Goal: Navigation & Orientation: Find specific page/section

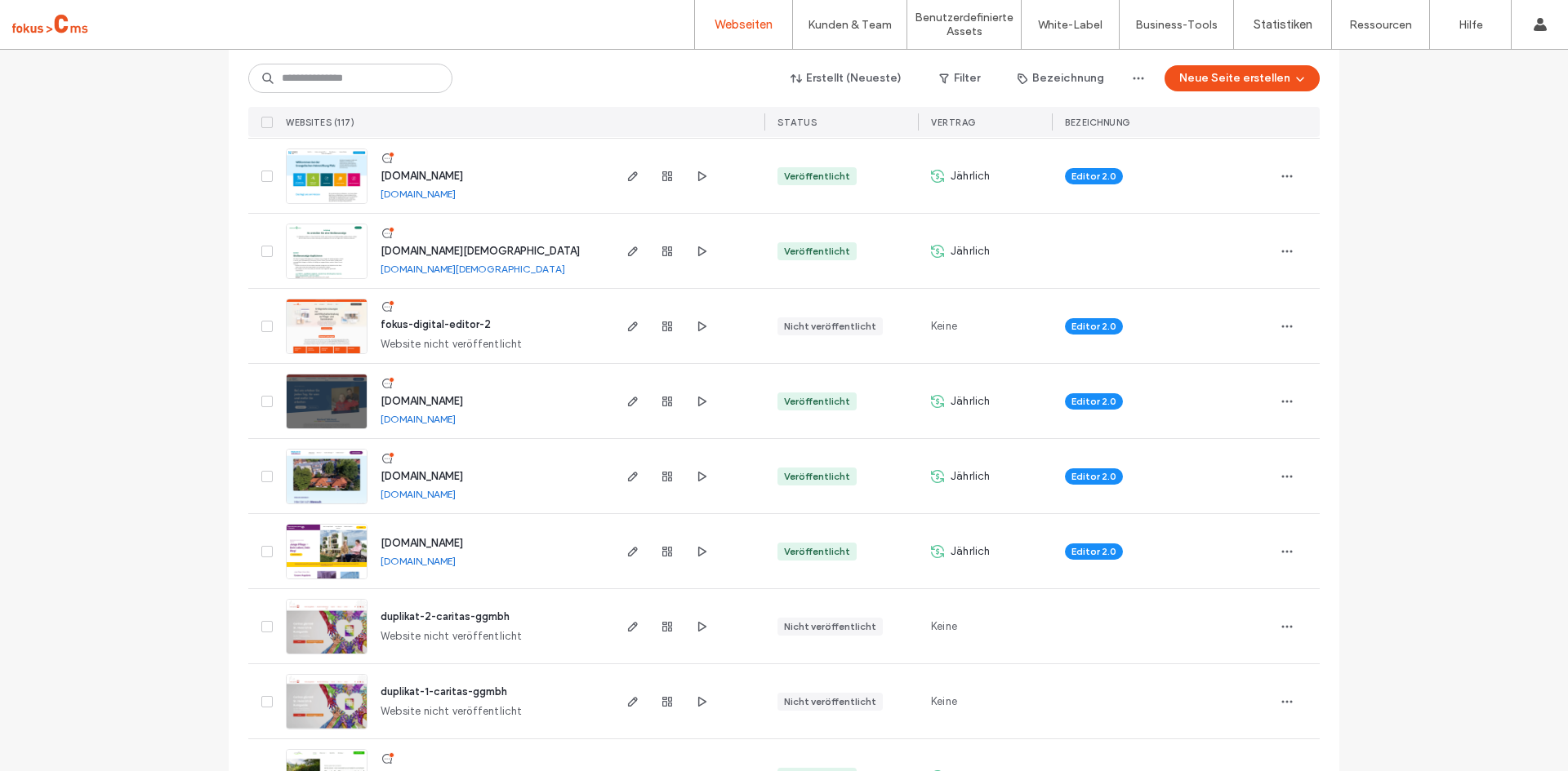
scroll to position [245, 0]
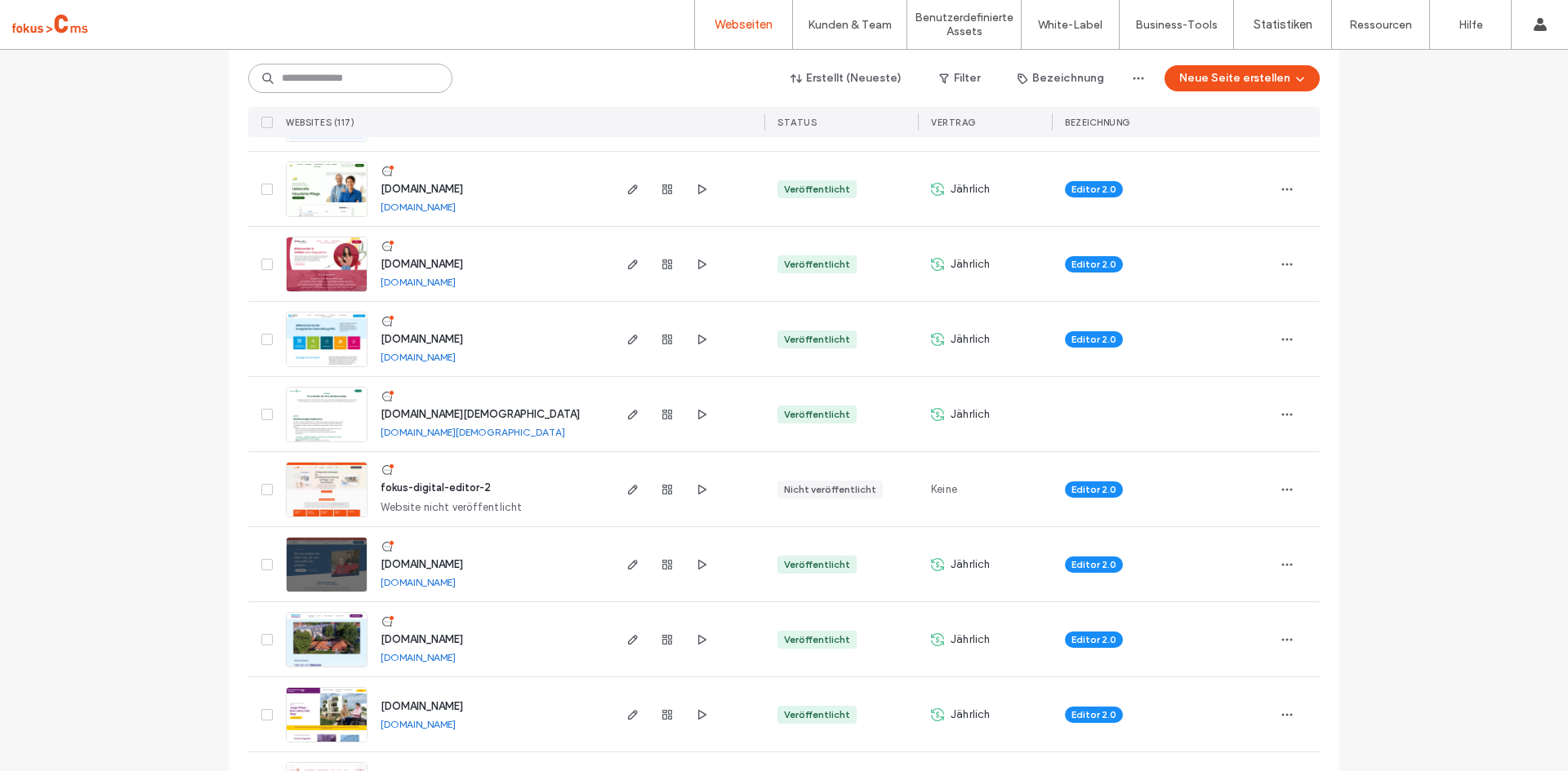
click at [316, 83] on input at bounding box center [350, 78] width 204 height 29
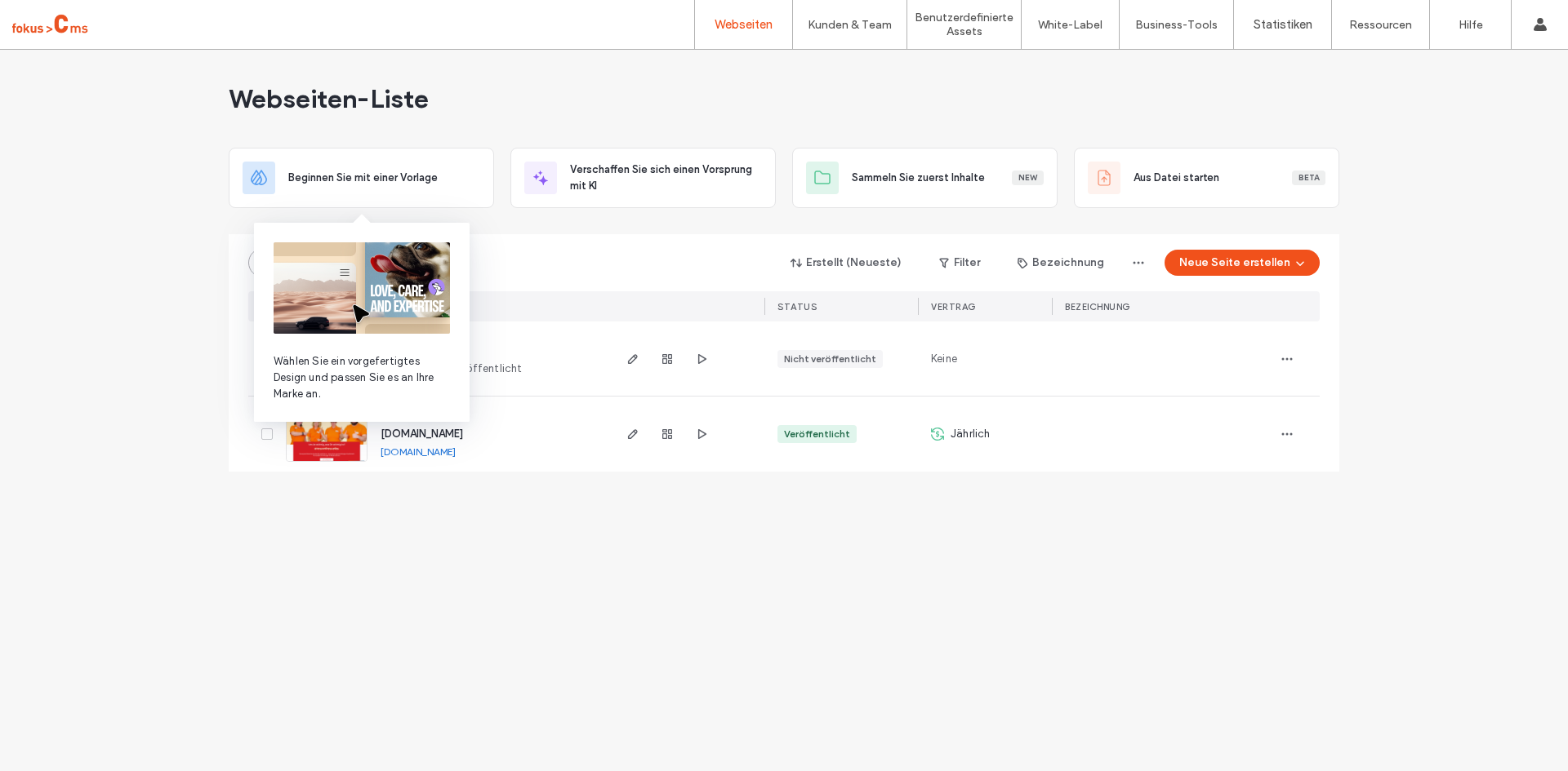
scroll to position [0, 0]
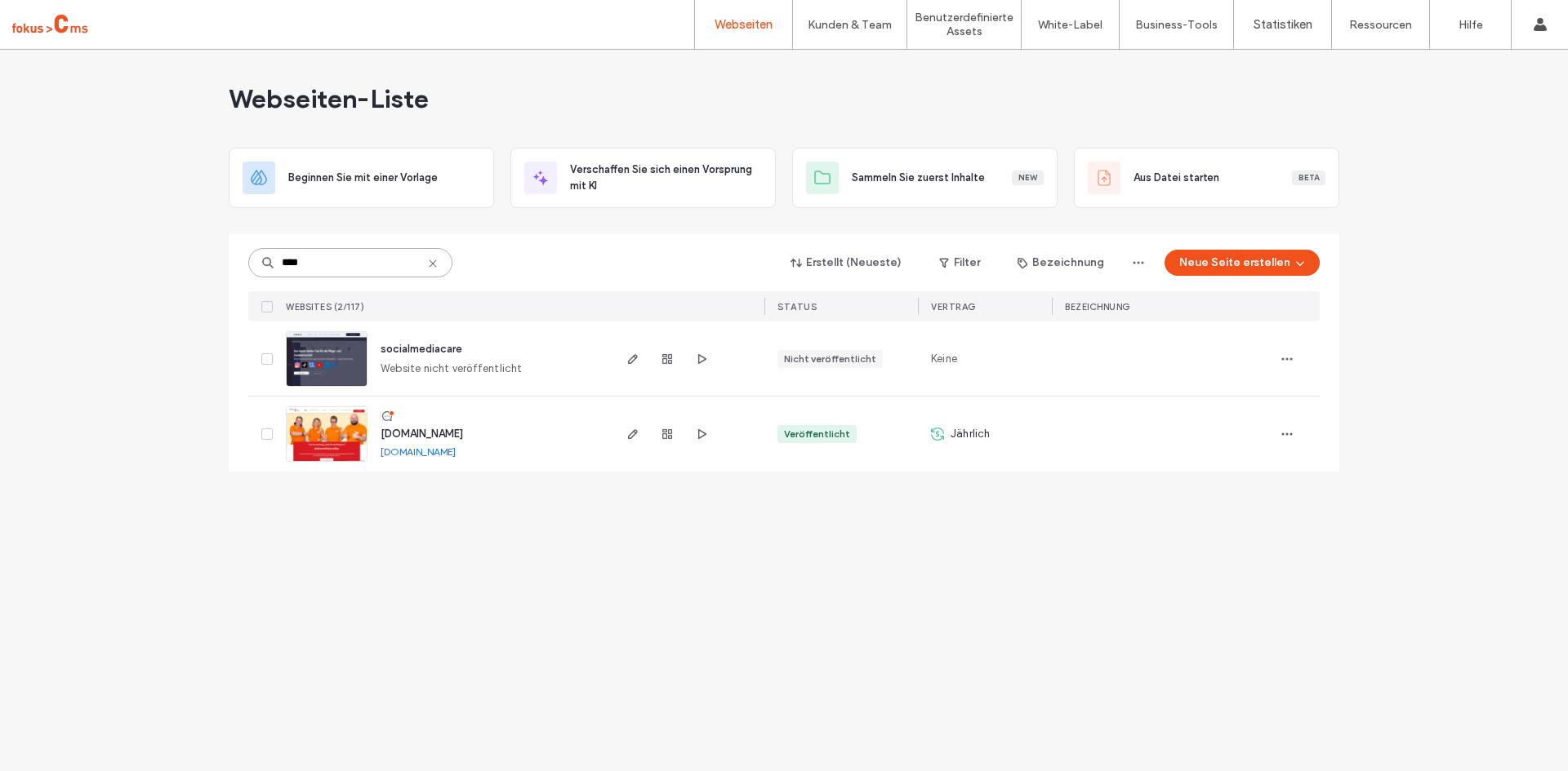
type input "****"
click at [342, 267] on input "****" at bounding box center [350, 263] width 204 height 29
click at [341, 267] on input "****" at bounding box center [350, 263] width 204 height 29
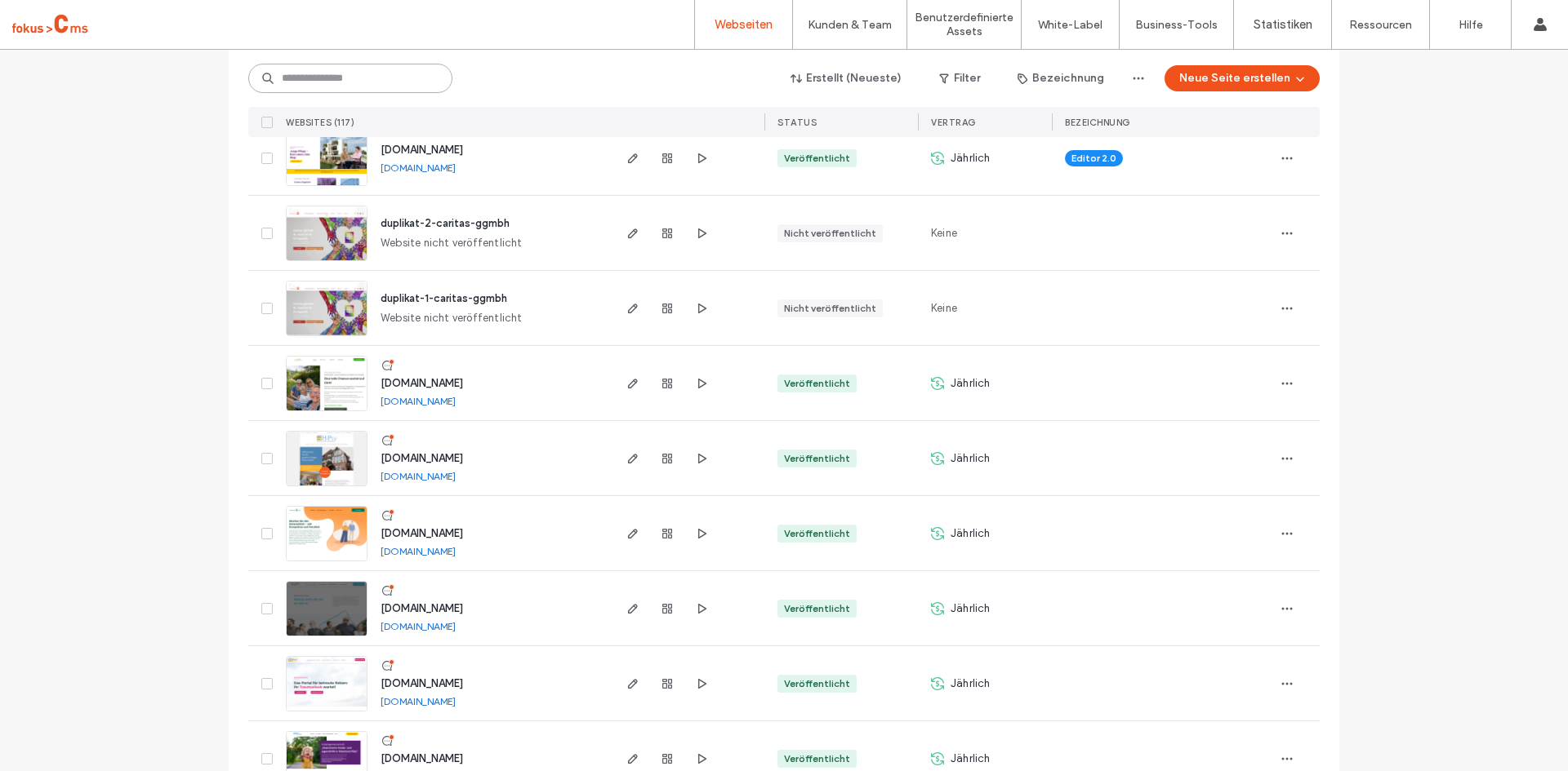
scroll to position [802, 0]
click at [406, 604] on span "www.karriere.evh-pfalz.de" at bounding box center [422, 607] width 83 height 12
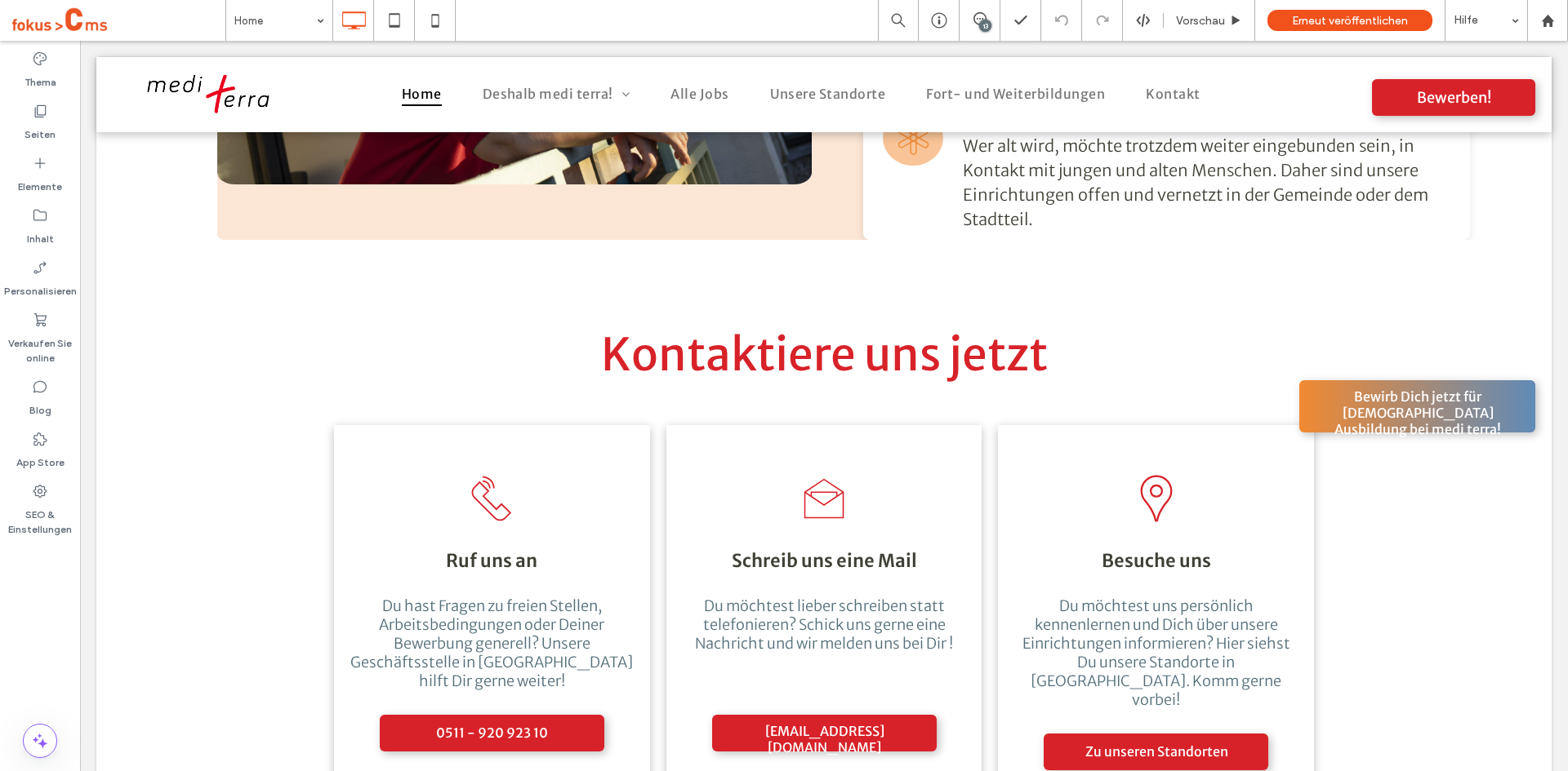
scroll to position [4473, 0]
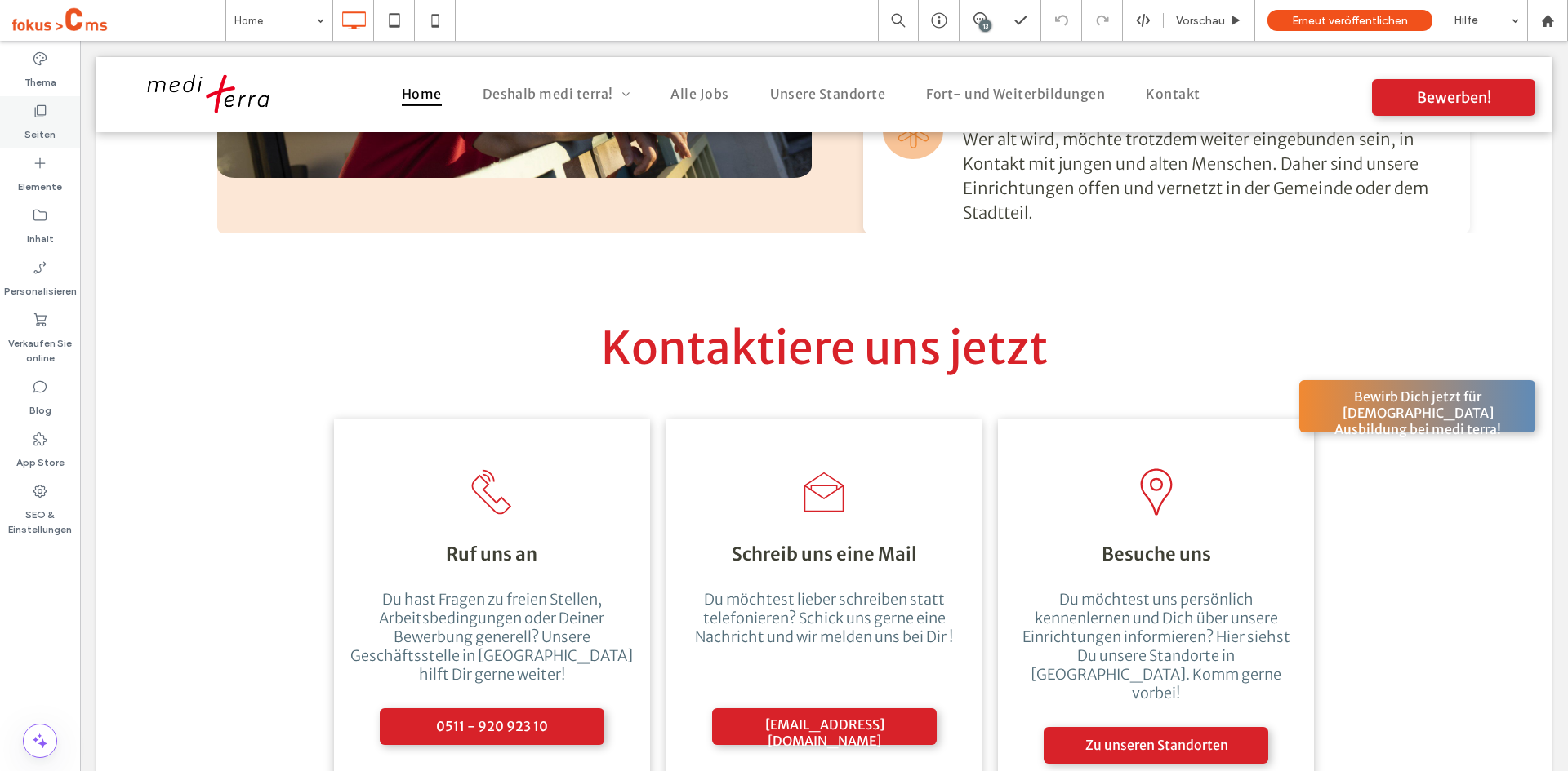
drag, startPoint x: 28, startPoint y: 169, endPoint x: 42, endPoint y: 133, distance: 38.6
click at [28, 169] on div "Elemente" at bounding box center [40, 174] width 80 height 52
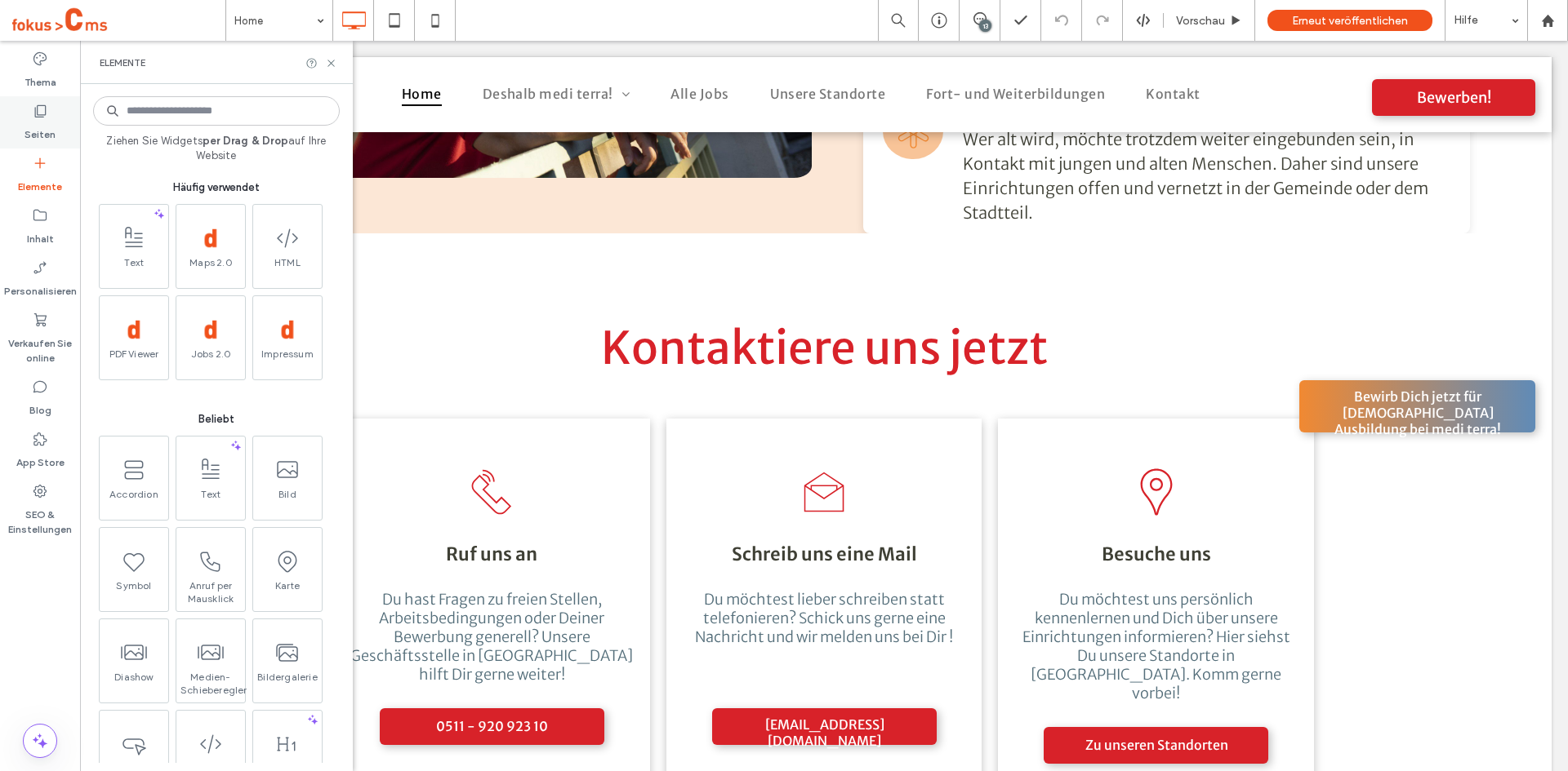
click at [42, 133] on label "Seiten" at bounding box center [40, 131] width 31 height 23
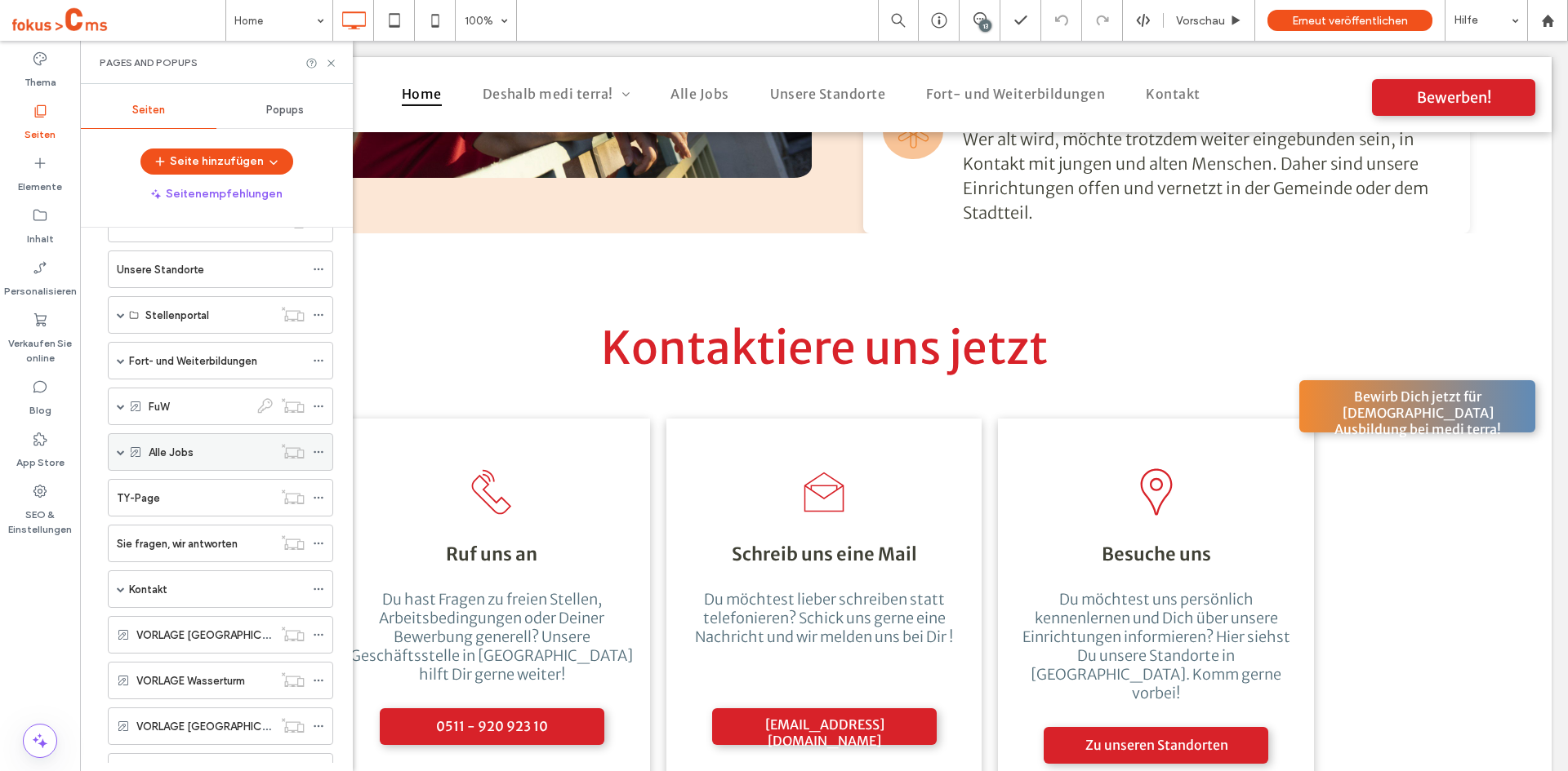
scroll to position [137, 0]
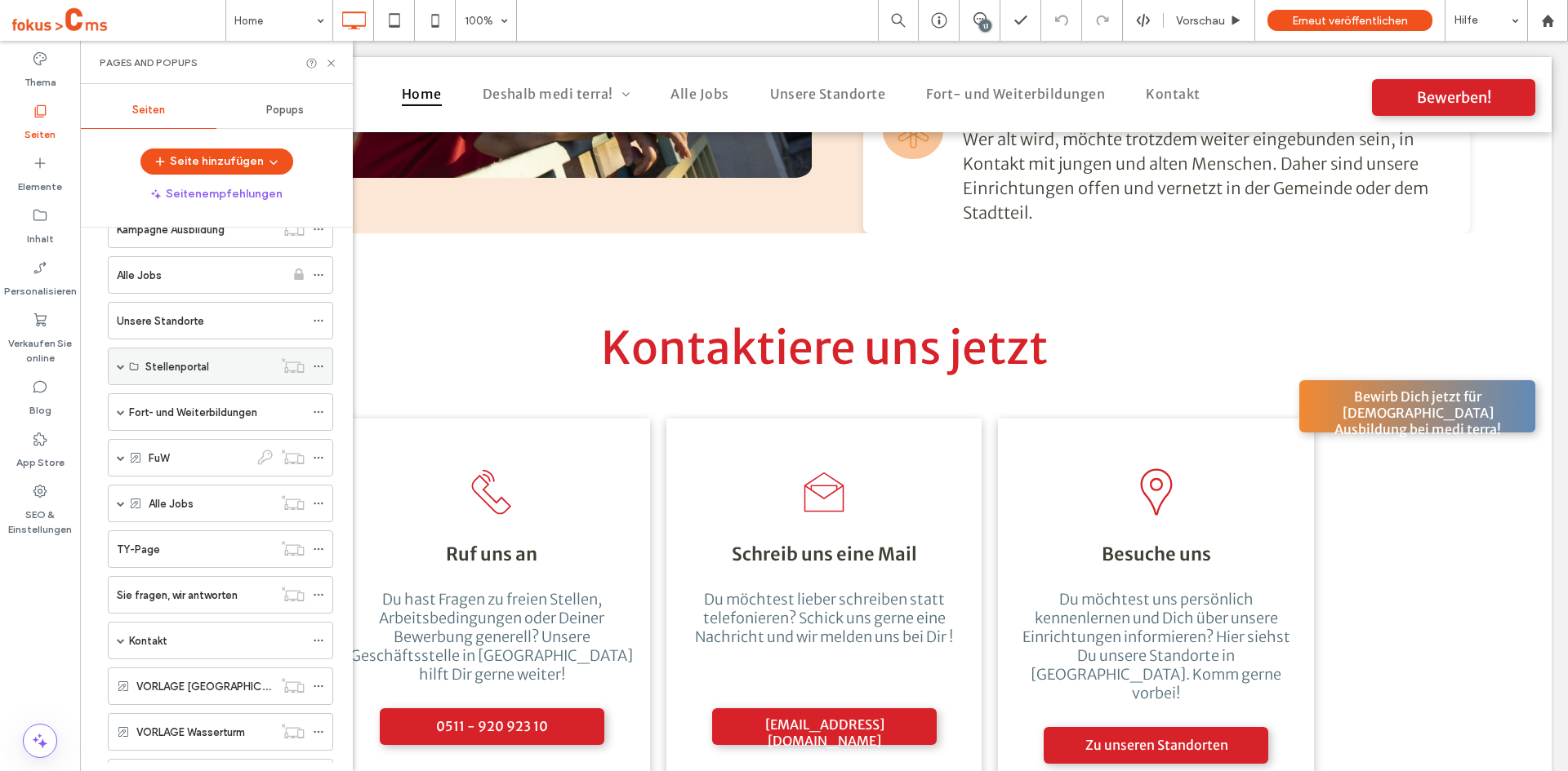
click at [121, 365] on span at bounding box center [121, 366] width 8 height 8
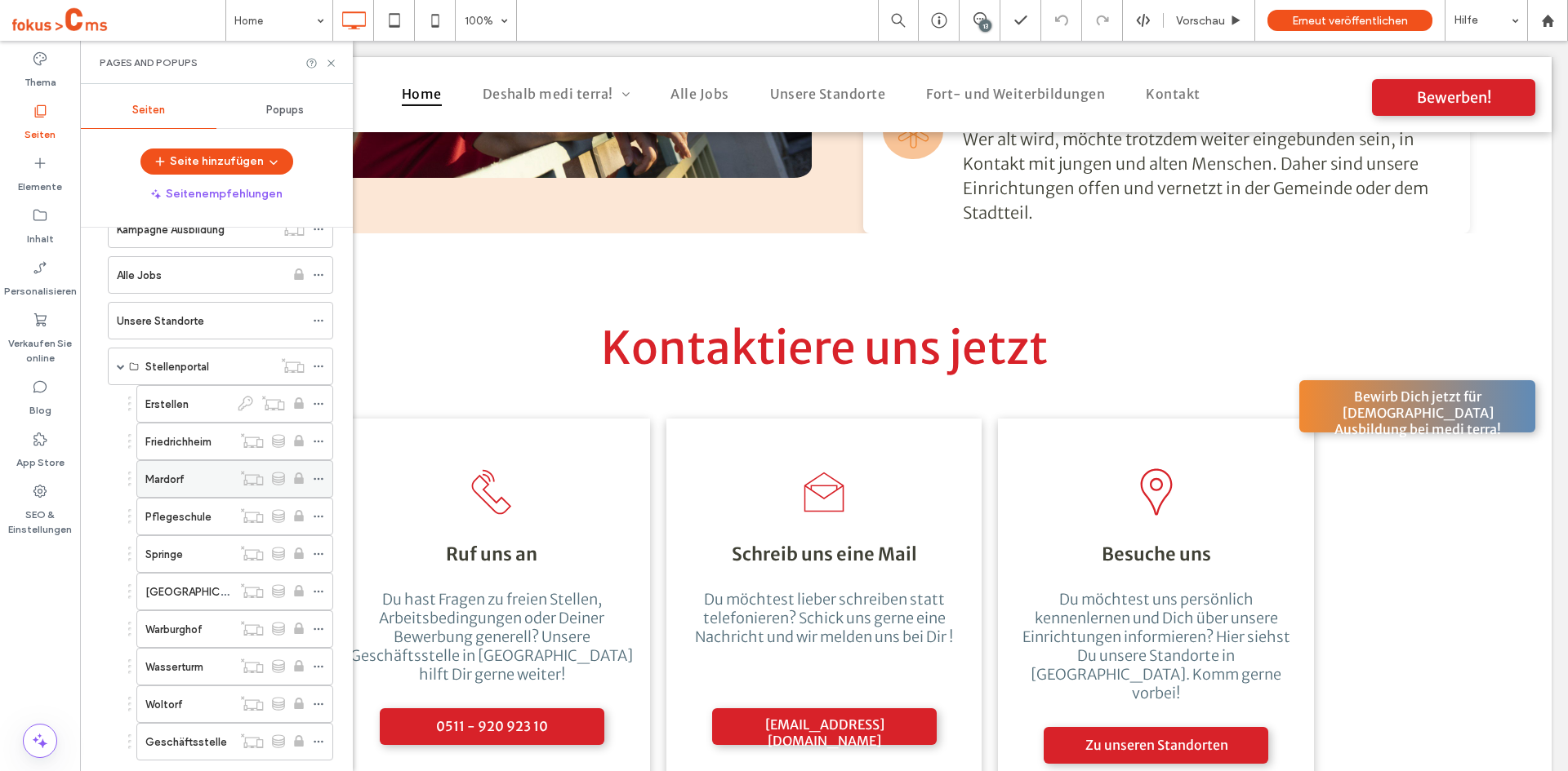
scroll to position [163, 0]
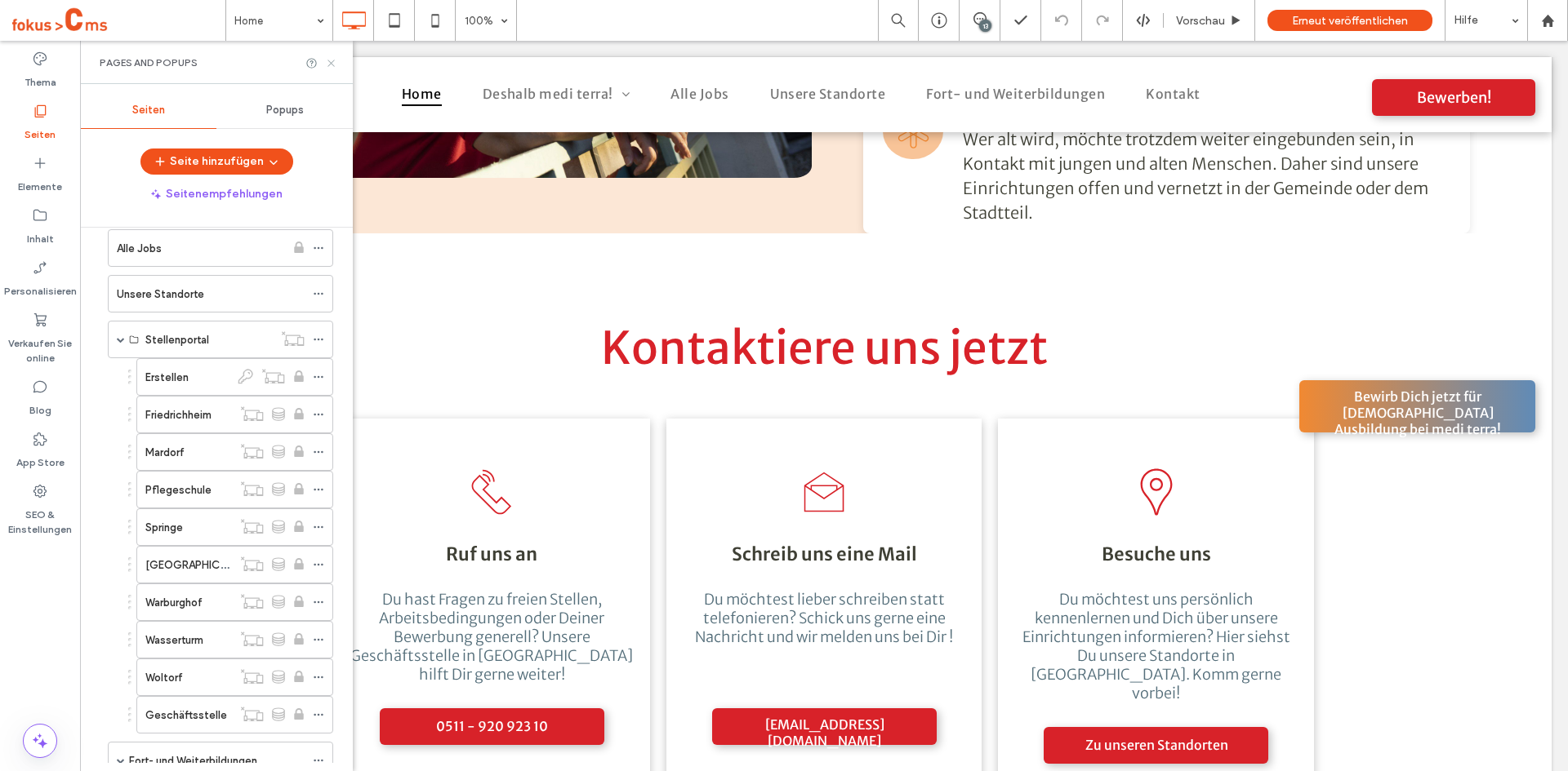
click at [332, 60] on icon at bounding box center [331, 63] width 12 height 12
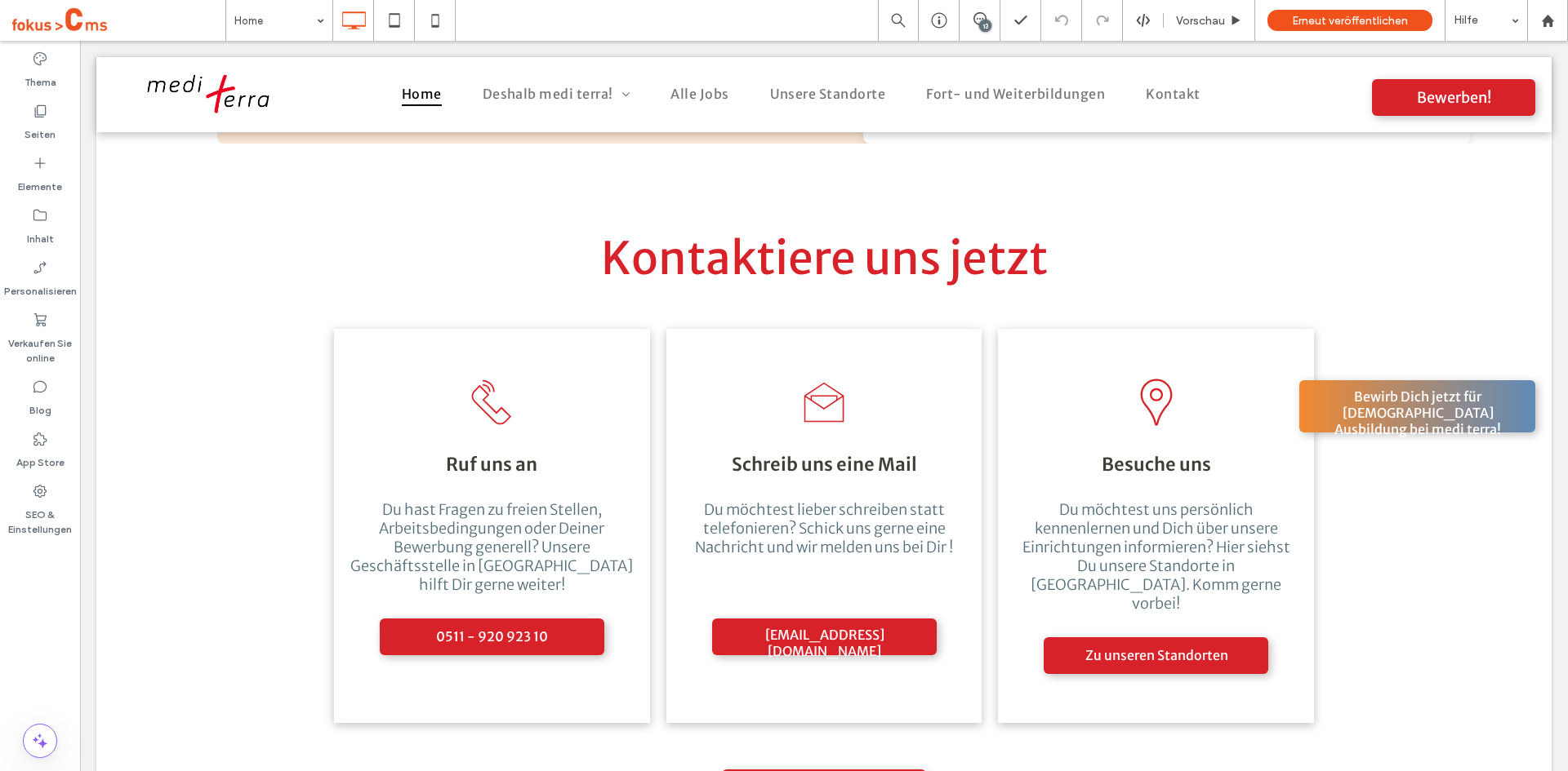
scroll to position [4510, 0]
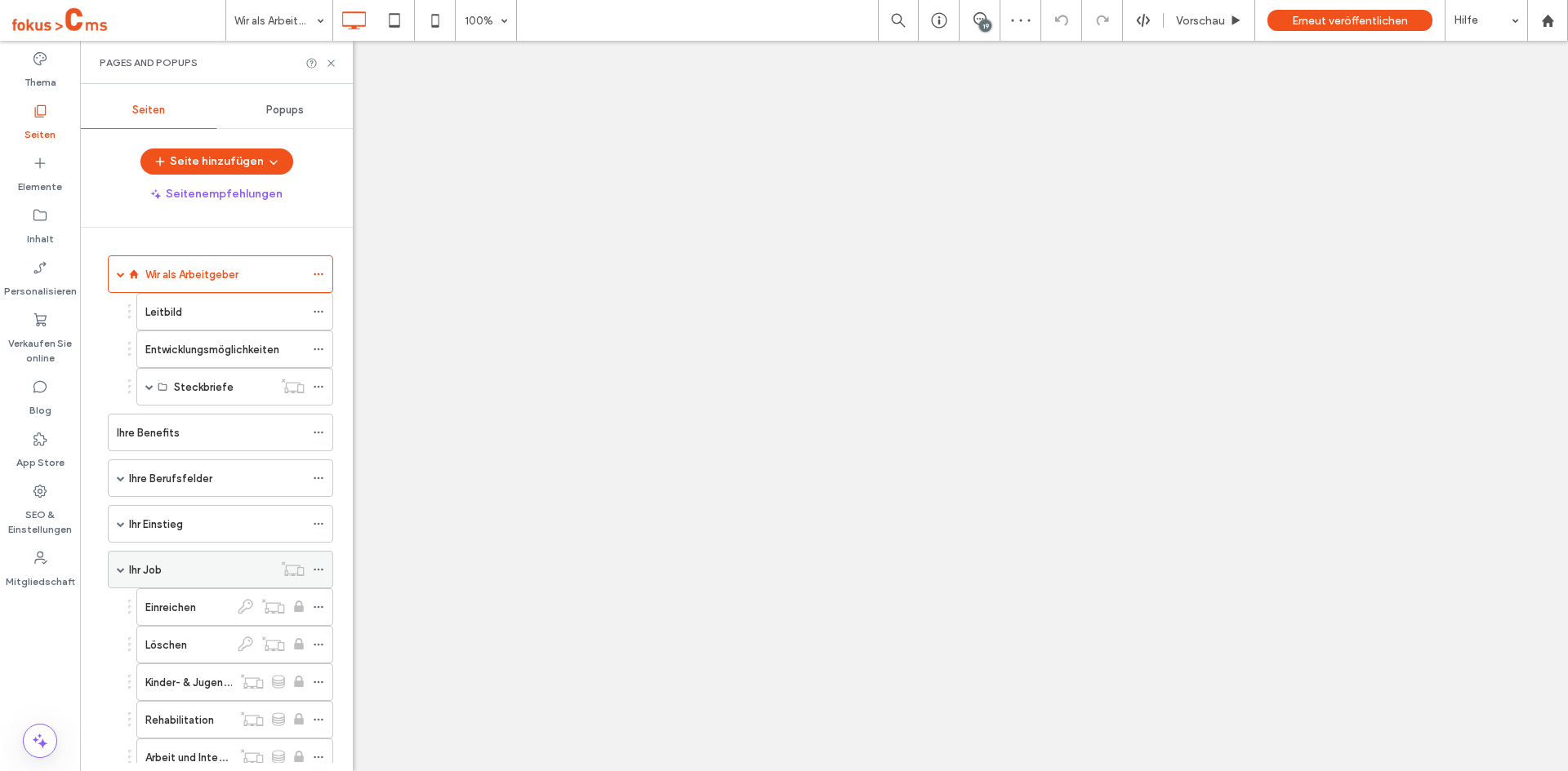
click at [200, 570] on div "Ihr Job" at bounding box center [201, 570] width 144 height 17
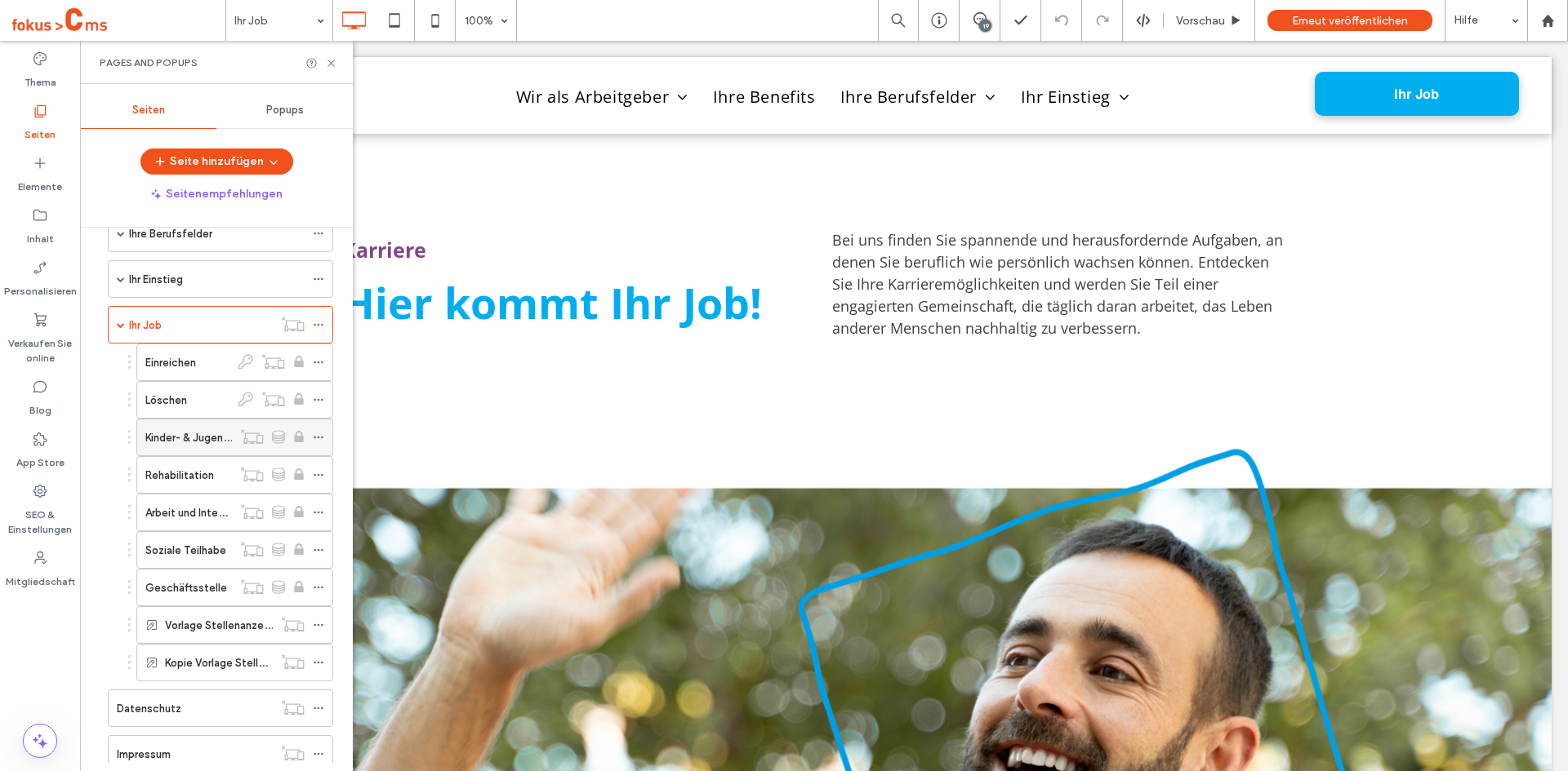
click at [169, 440] on label "Kinder- & Jugendhilfe" at bounding box center [198, 438] width 106 height 28
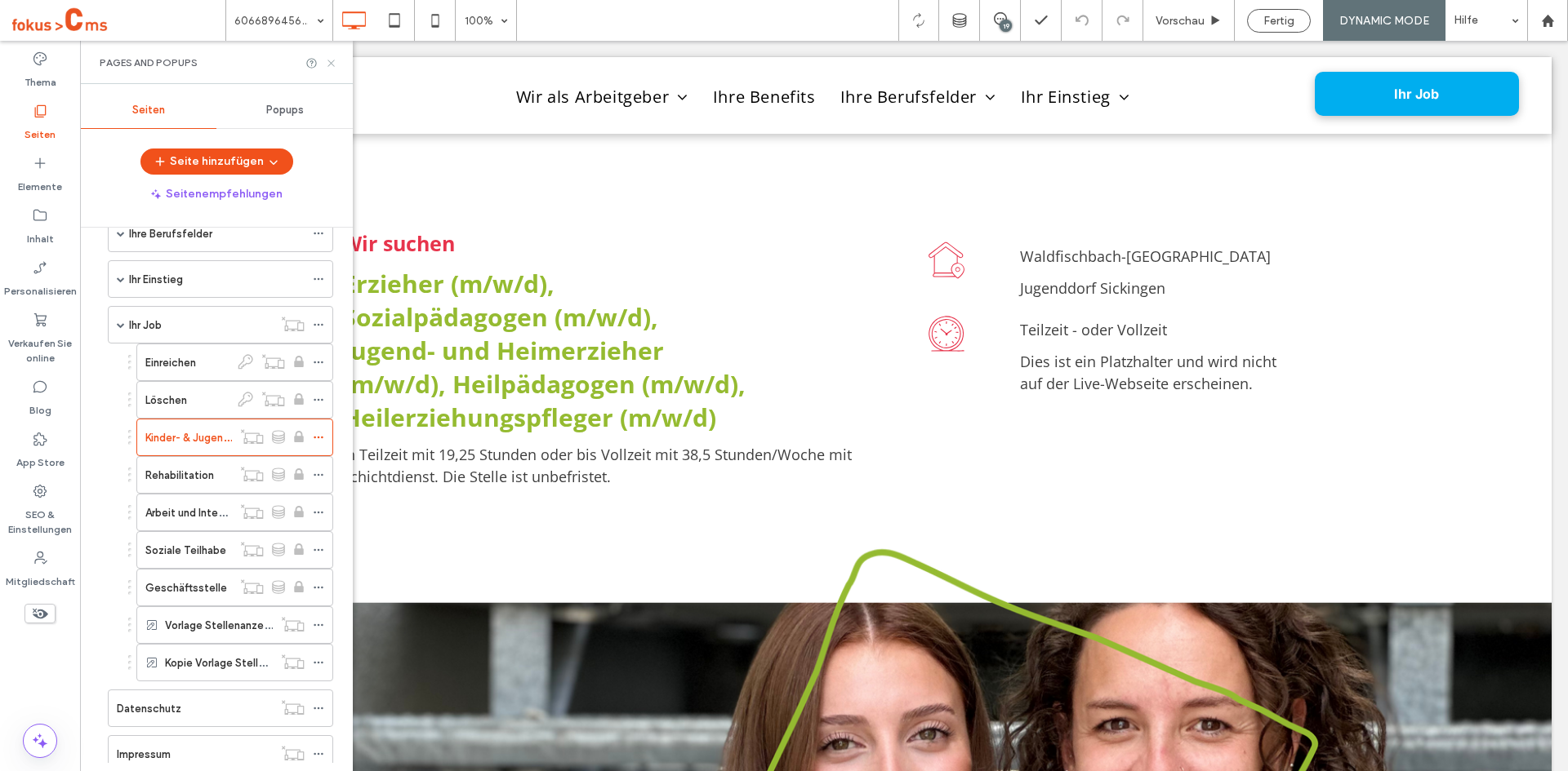
click at [332, 69] on icon at bounding box center [331, 63] width 12 height 12
